Goal: Task Accomplishment & Management: Manage account settings

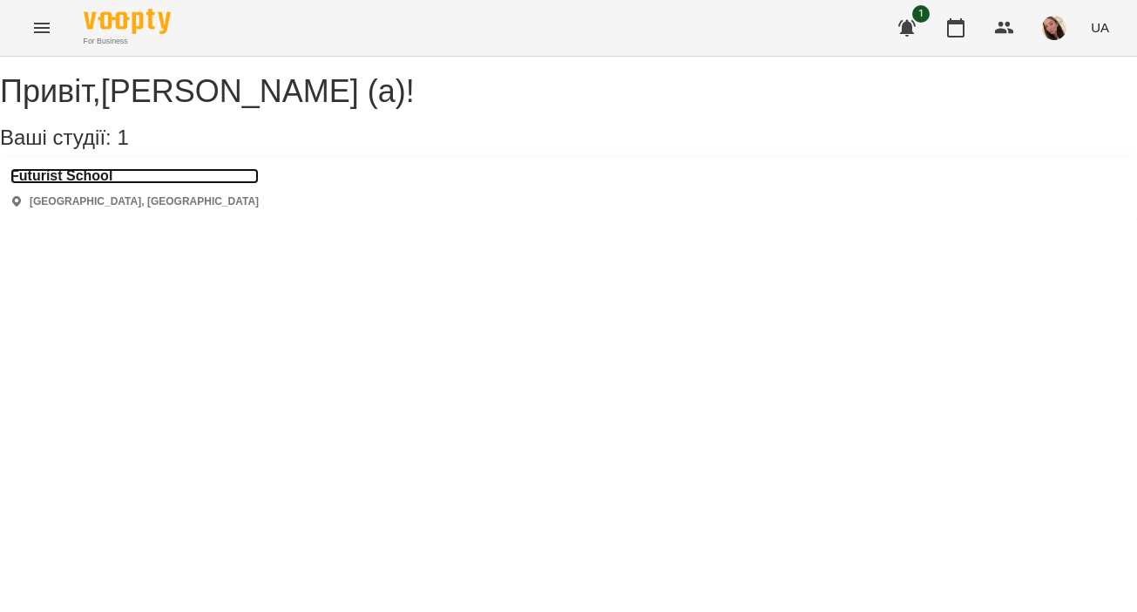
click at [117, 184] on h3 "Futurist School" at bounding box center [134, 176] width 248 height 16
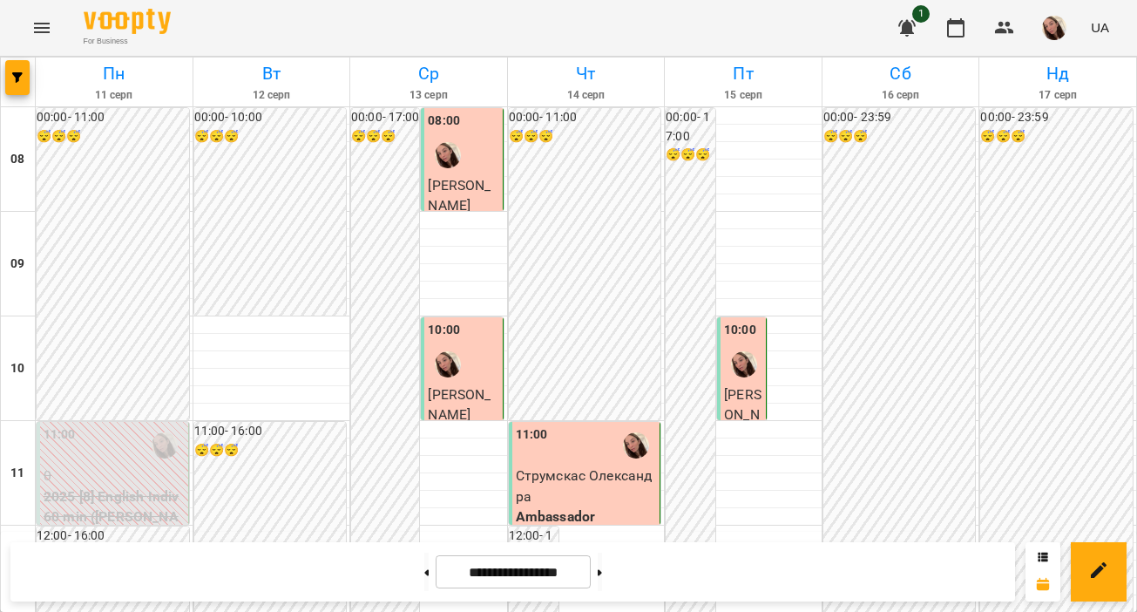
scroll to position [884, 0]
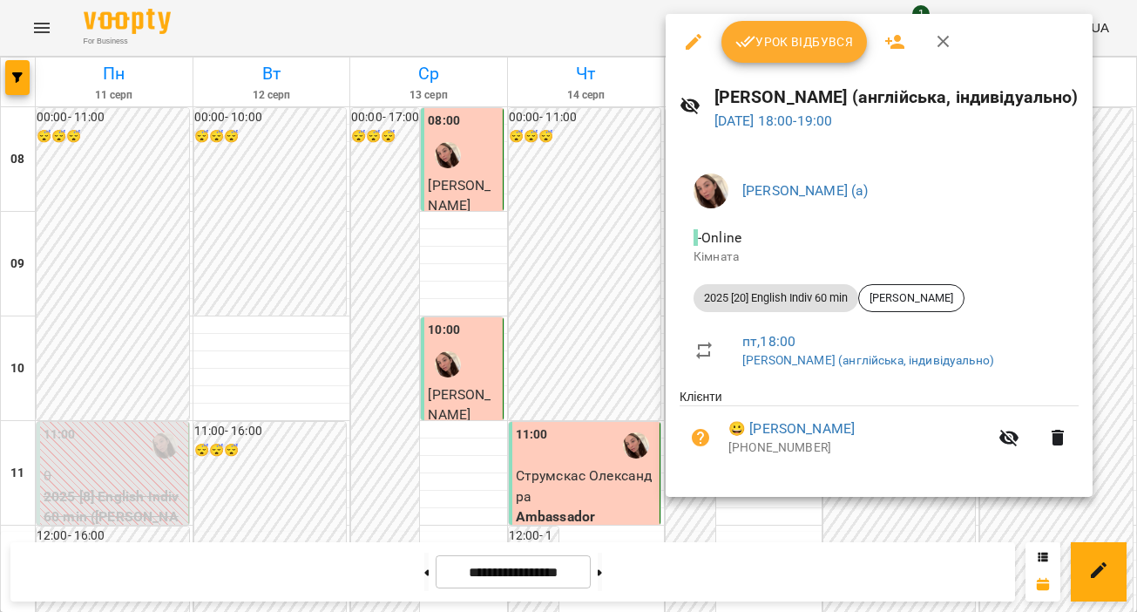
click at [739, 306] on div "2025 [20] English Indiv 60 min" at bounding box center [775, 298] width 165 height 28
click at [798, 43] on span "Урок відбувся" at bounding box center [794, 41] width 118 height 21
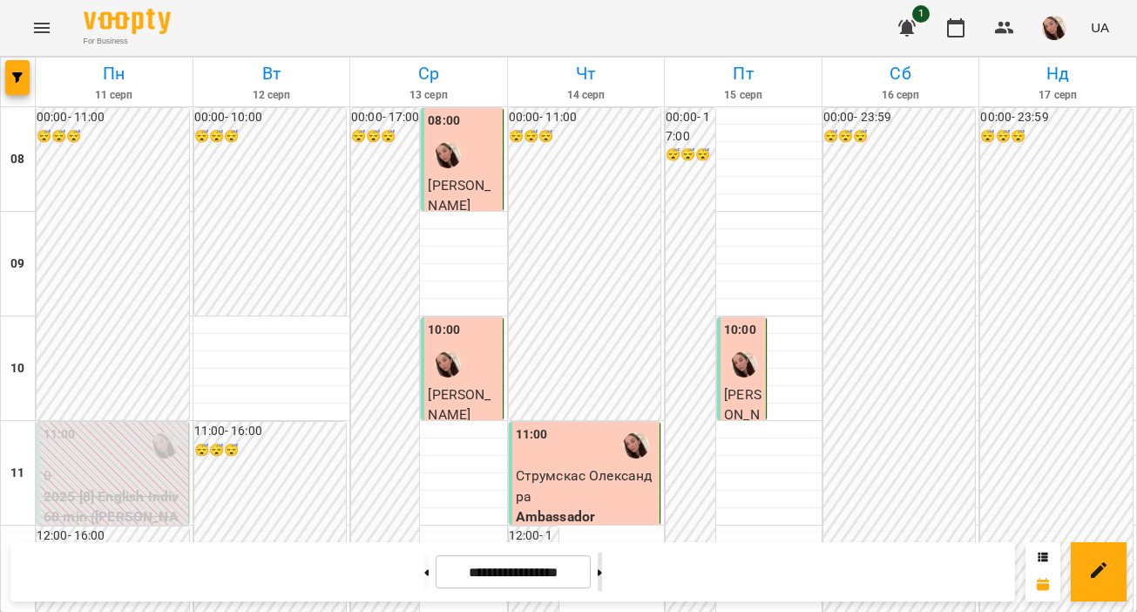
click at [602, 559] on button at bounding box center [600, 571] width 4 height 38
type input "**********"
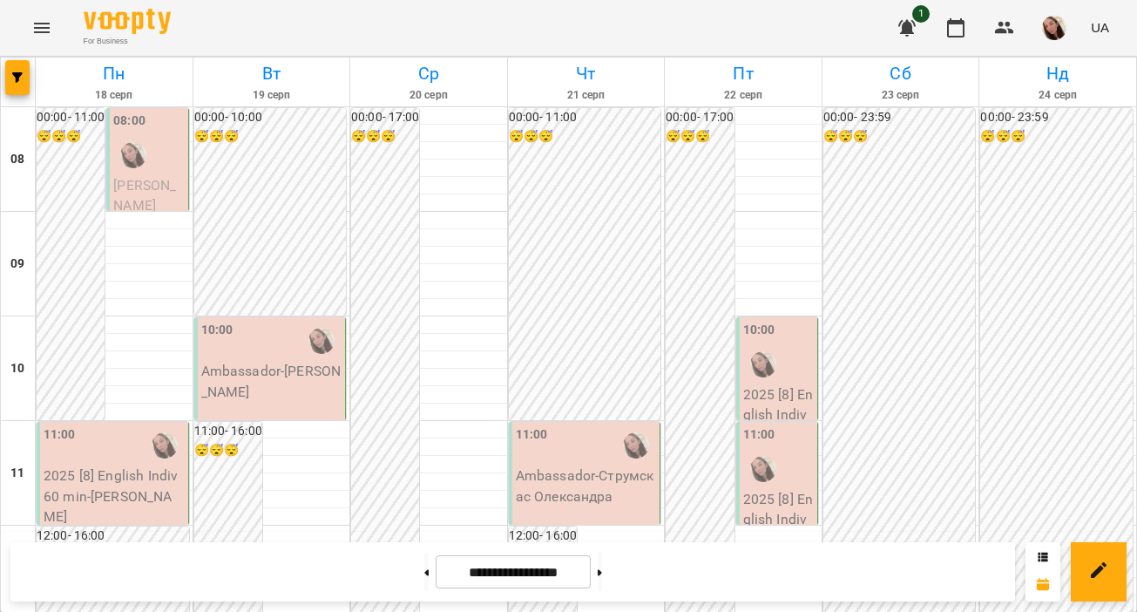
scroll to position [838, 0]
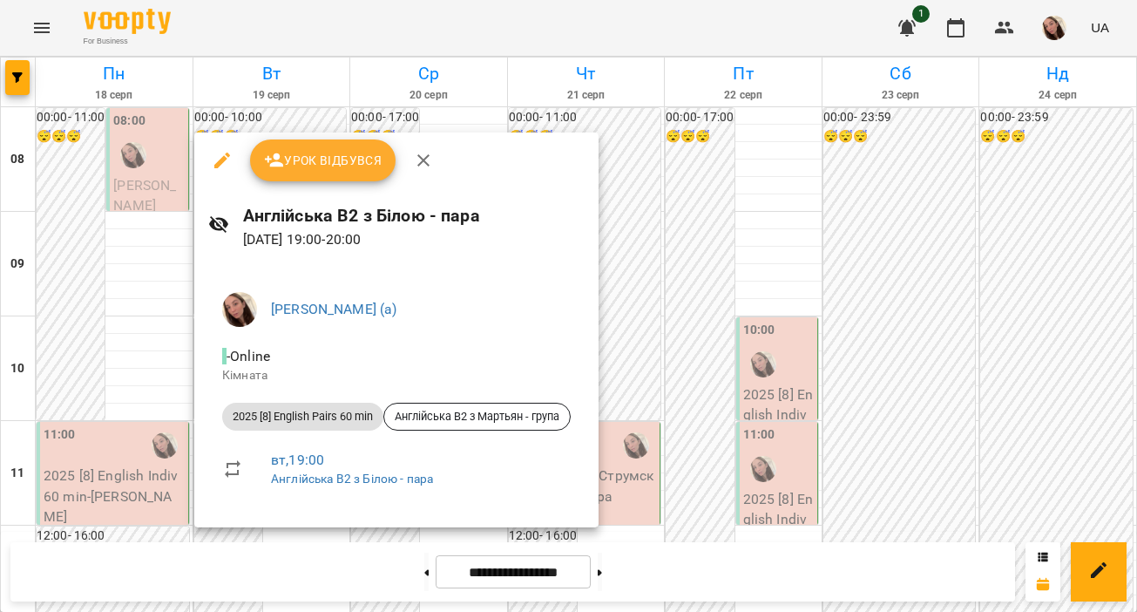
click at [229, 541] on div at bounding box center [568, 306] width 1137 height 612
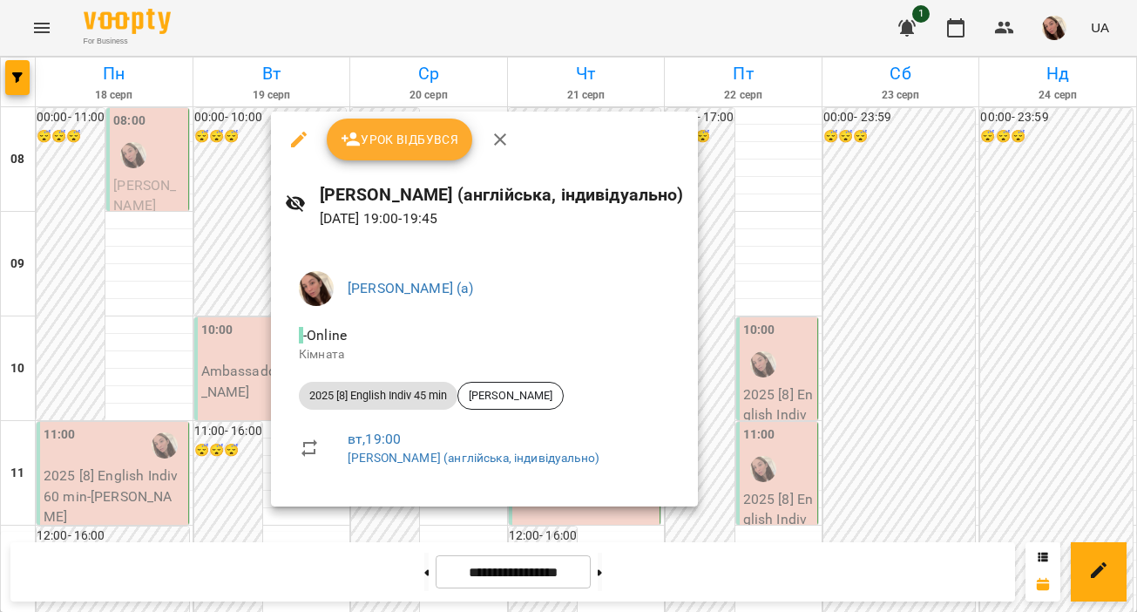
click at [208, 524] on div at bounding box center [568, 306] width 1137 height 612
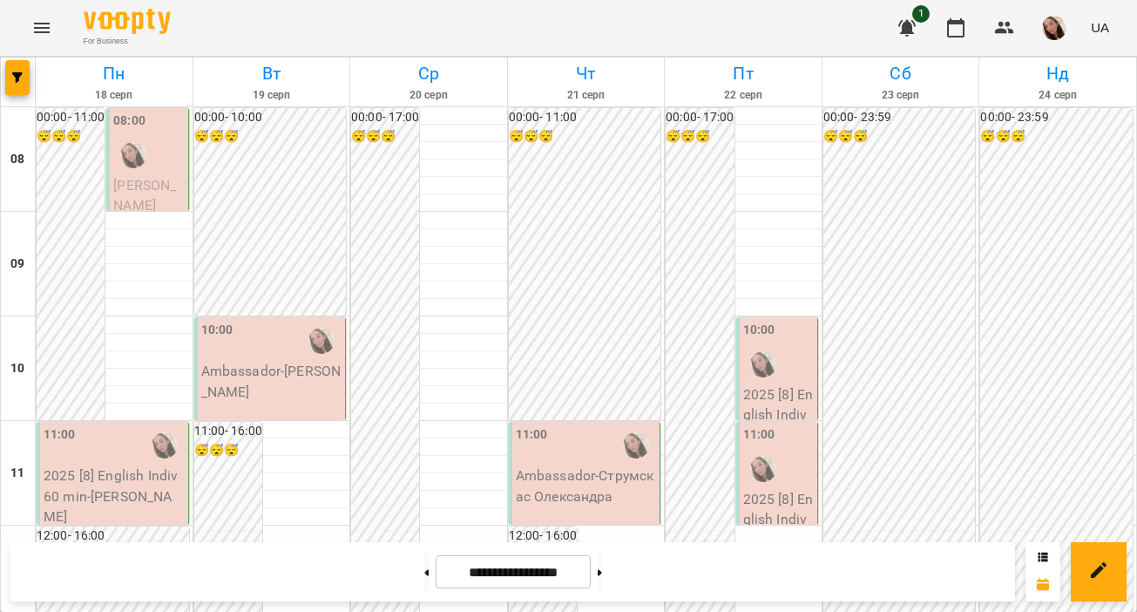
scroll to position [814, 0]
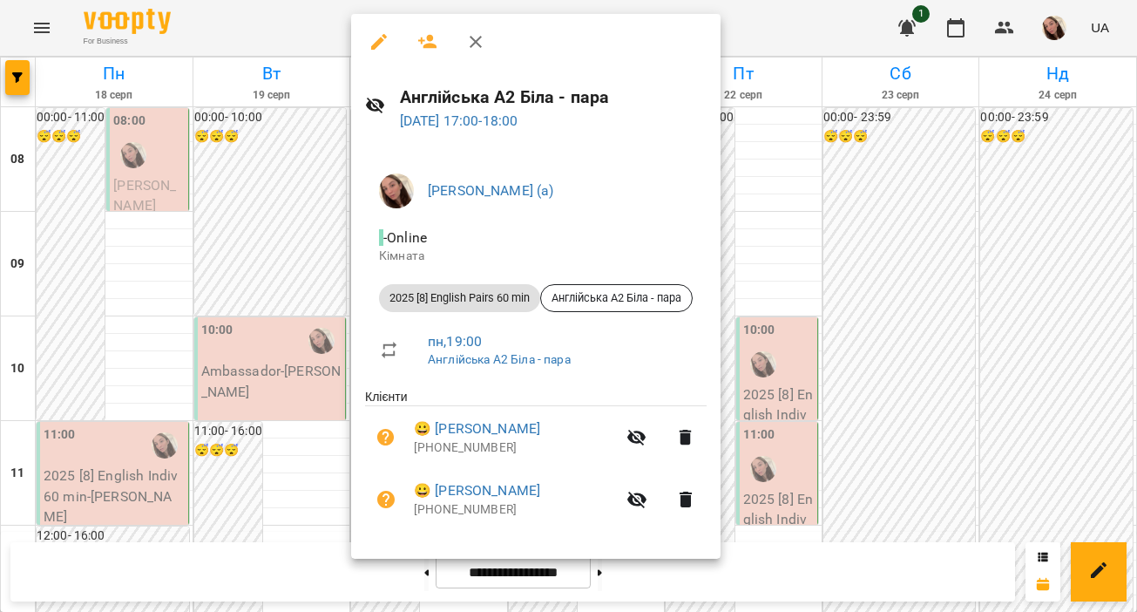
click at [290, 293] on div at bounding box center [568, 306] width 1137 height 612
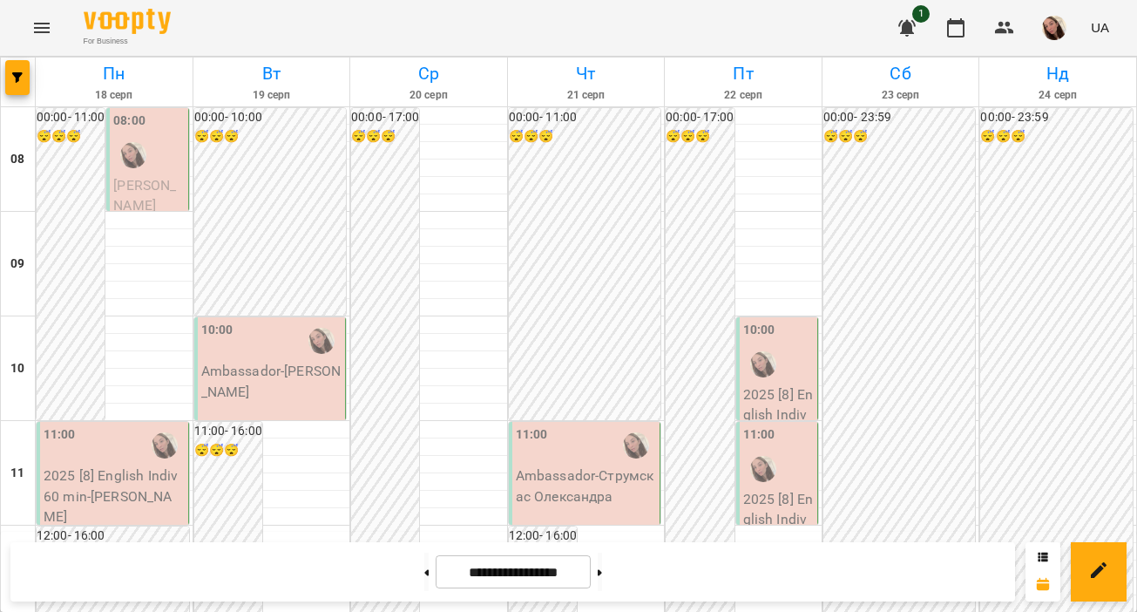
scroll to position [889, 0]
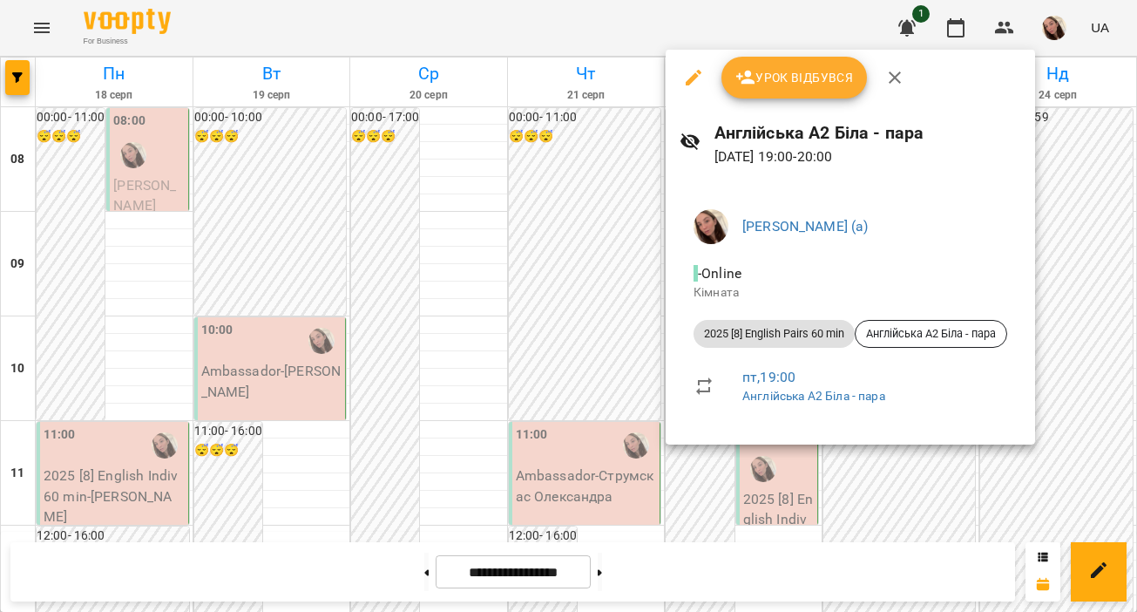
click at [789, 500] on div at bounding box center [568, 306] width 1137 height 612
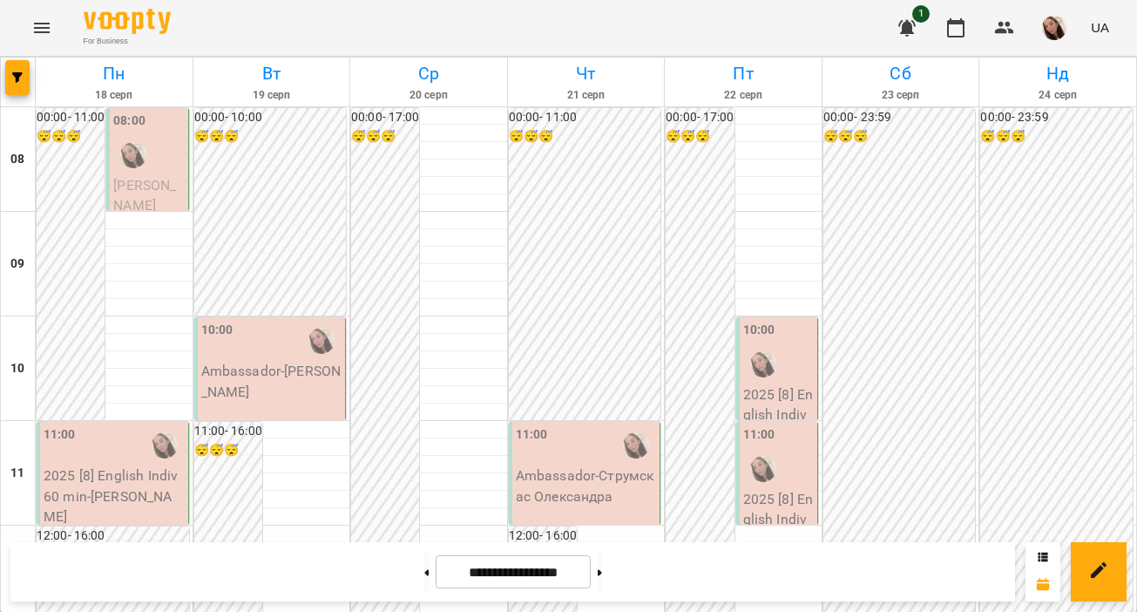
scroll to position [0, 0]
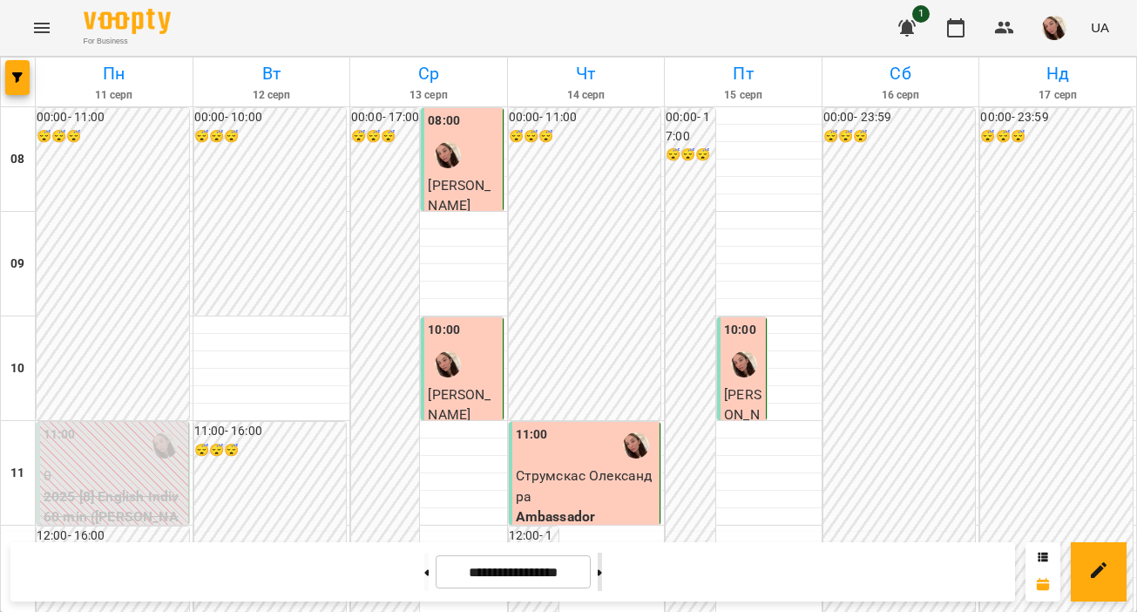
click at [602, 574] on icon at bounding box center [600, 572] width 4 height 7
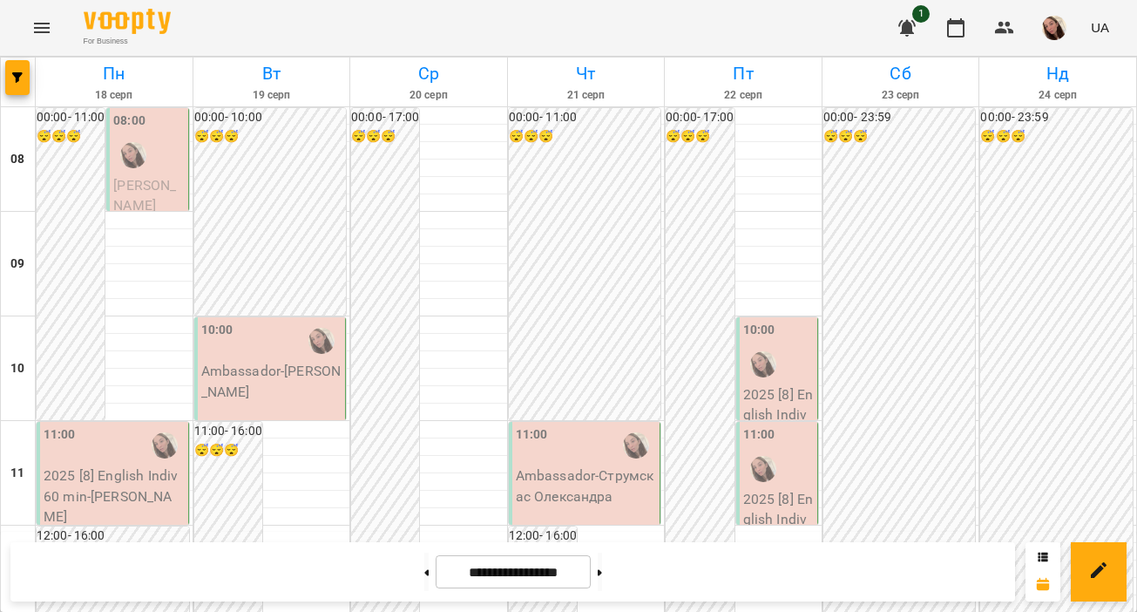
scroll to position [4, 0]
click at [781, 384] on p "2025 [8] English Indiv 60 min - Петриняк Анна Михайлівна" at bounding box center [778, 435] width 71 height 103
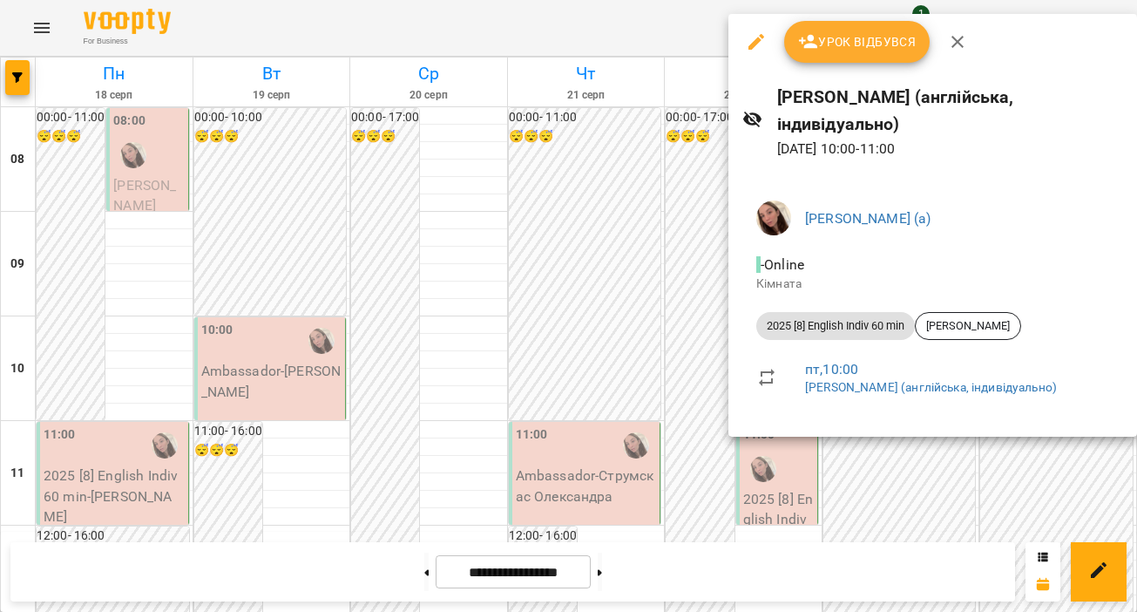
click at [596, 306] on div at bounding box center [568, 306] width 1137 height 612
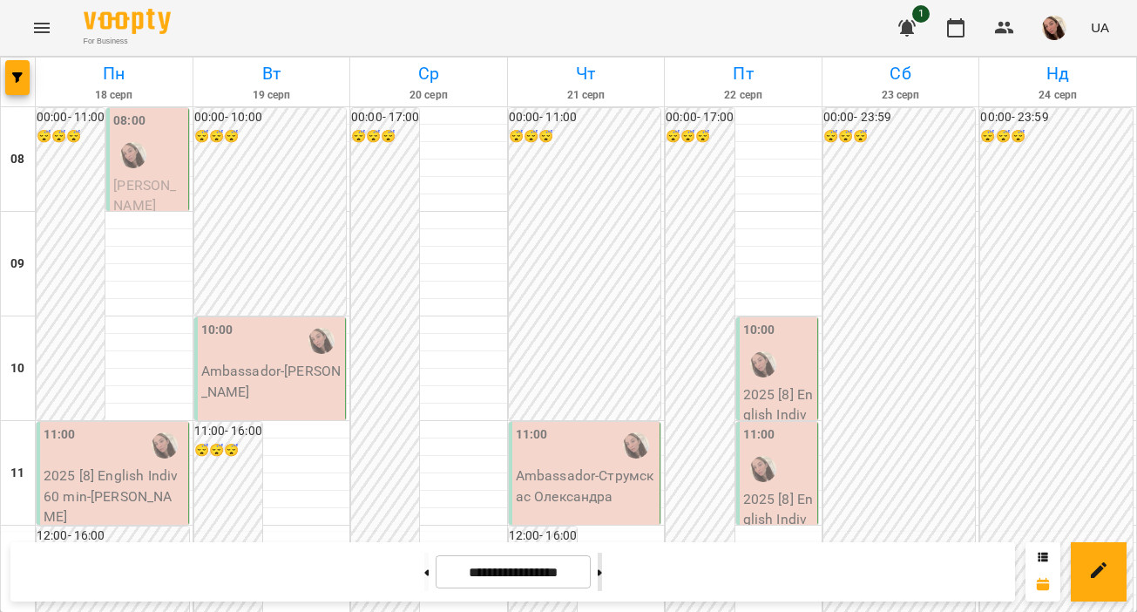
click at [602, 575] on button at bounding box center [600, 571] width 4 height 38
type input "**********"
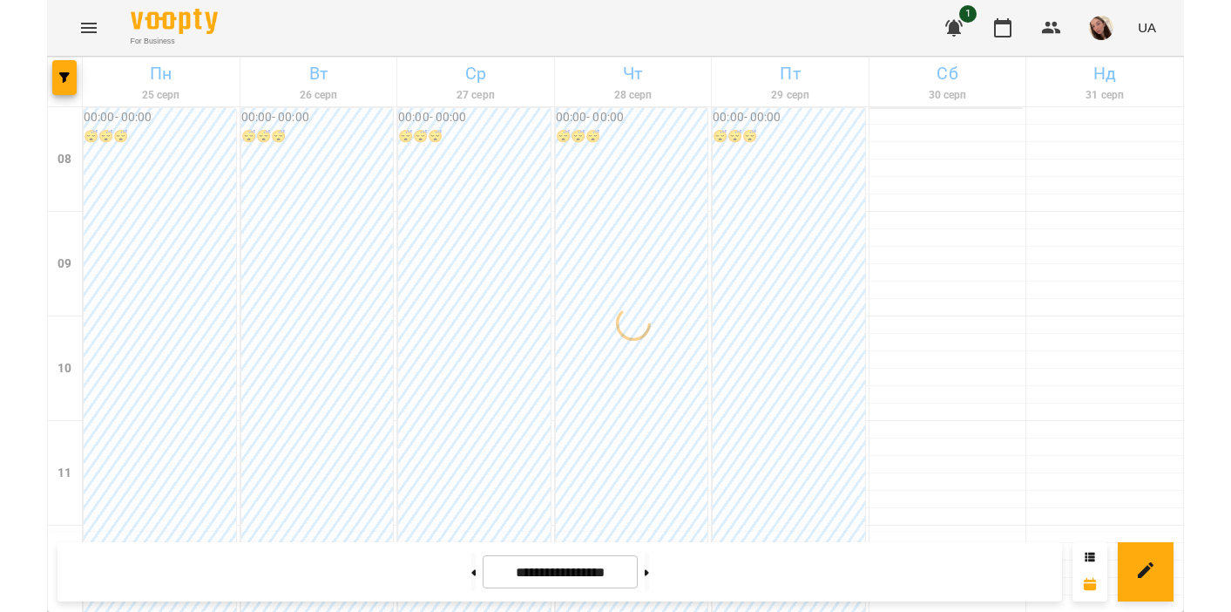
scroll to position [0, 0]
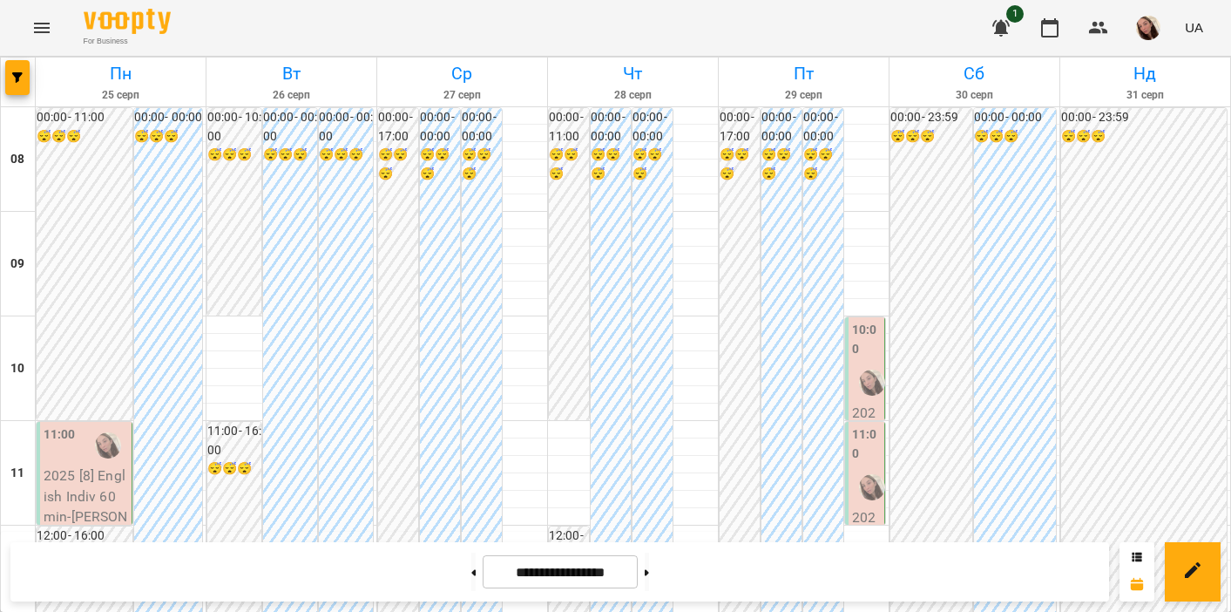
click at [868, 357] on label "10:00" at bounding box center [866, 339] width 29 height 37
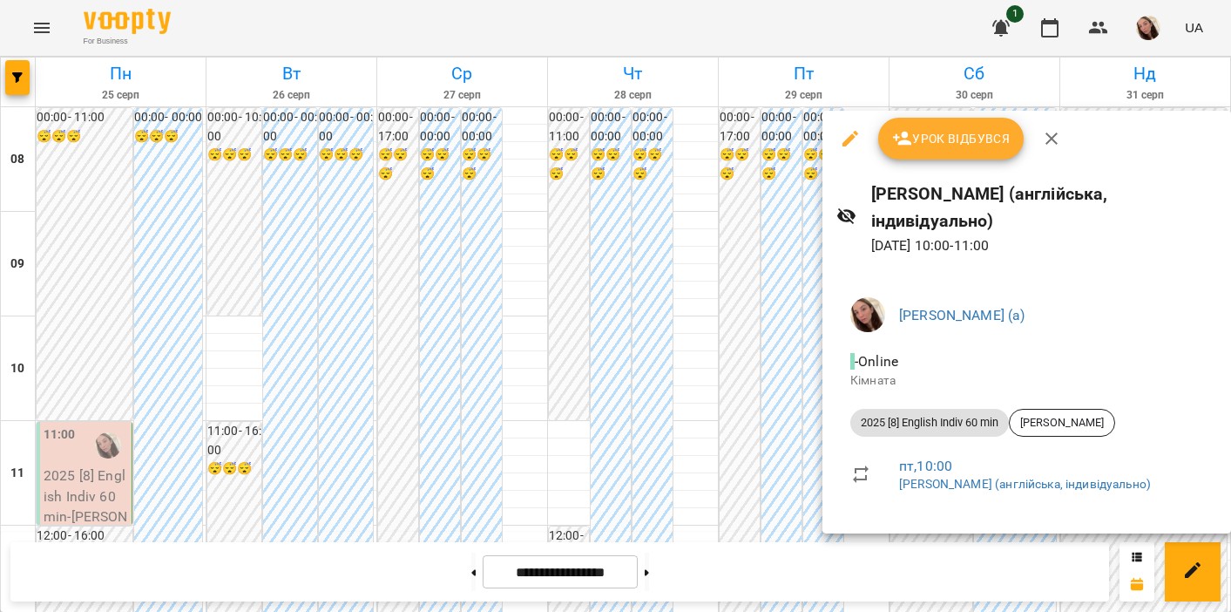
click at [754, 377] on div at bounding box center [615, 306] width 1231 height 612
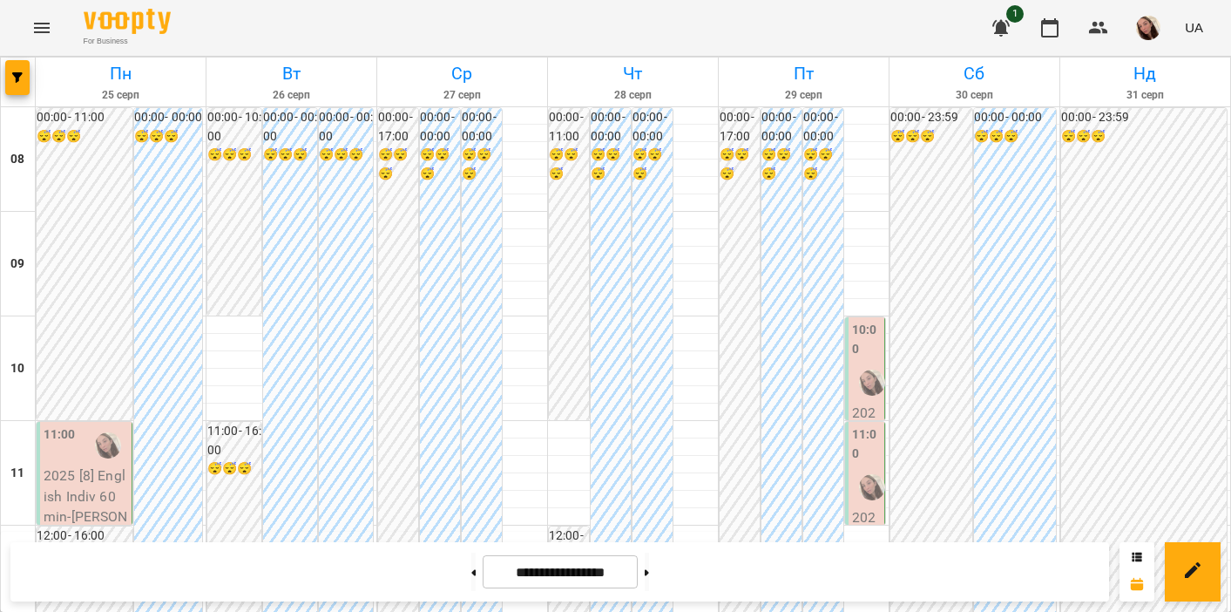
click at [862, 463] on div "11:00" at bounding box center [866, 446] width 29 height 42
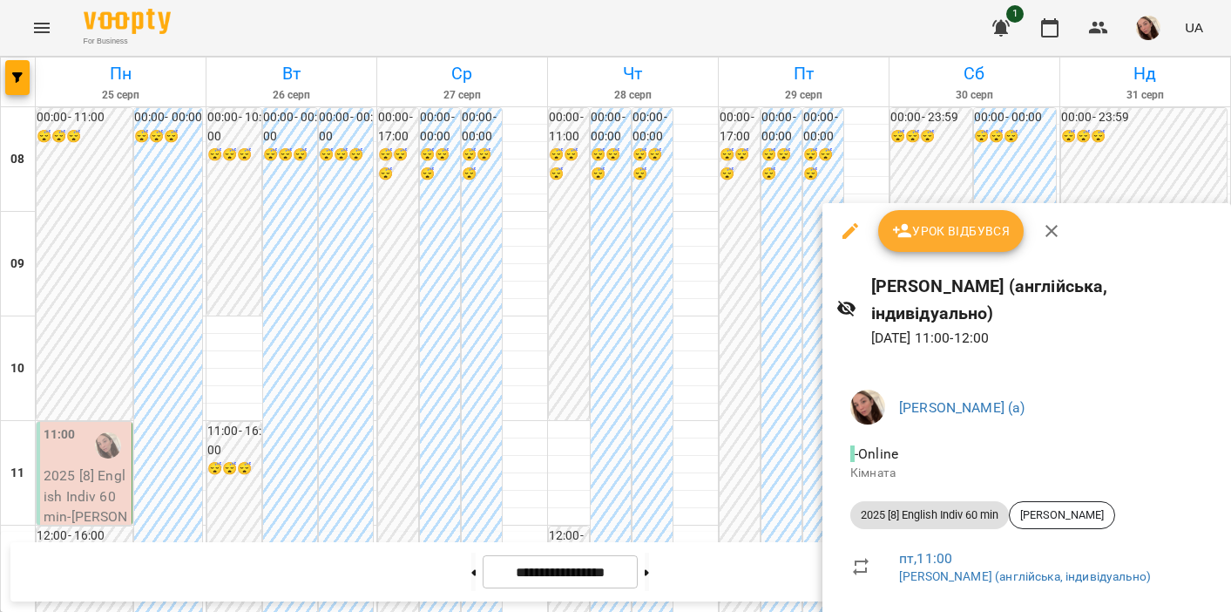
click at [679, 435] on div at bounding box center [615, 306] width 1231 height 612
